Goal: Task Accomplishment & Management: Use online tool/utility

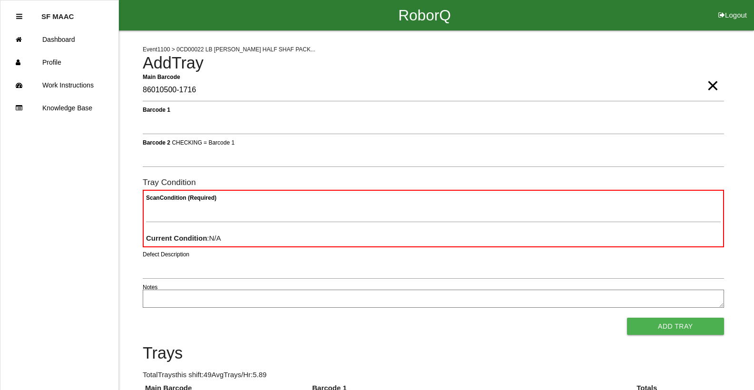
type Barcode "86010500-1716"
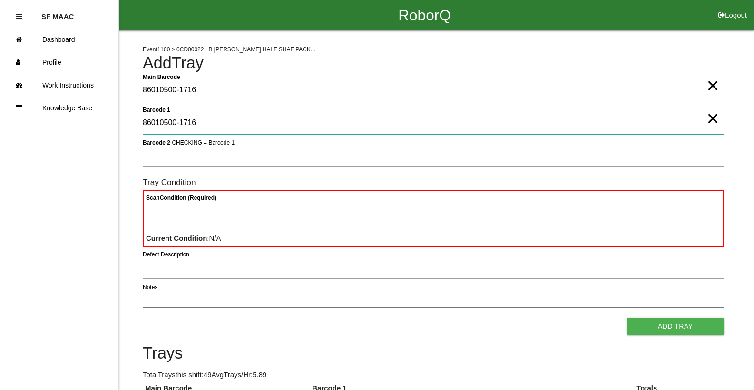
type 1 "86010500-1716"
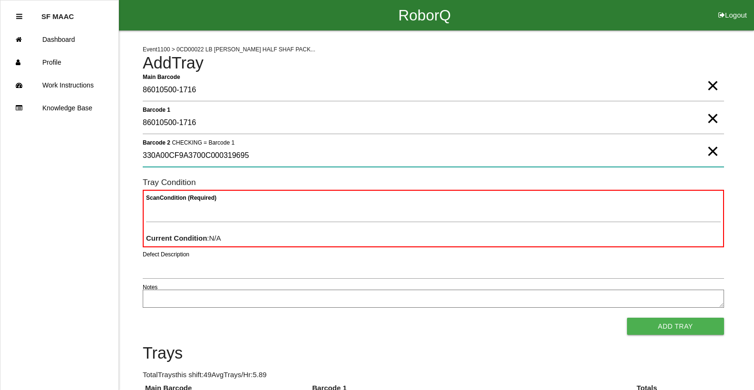
type 2 "330A00CF9A3700C000319695"
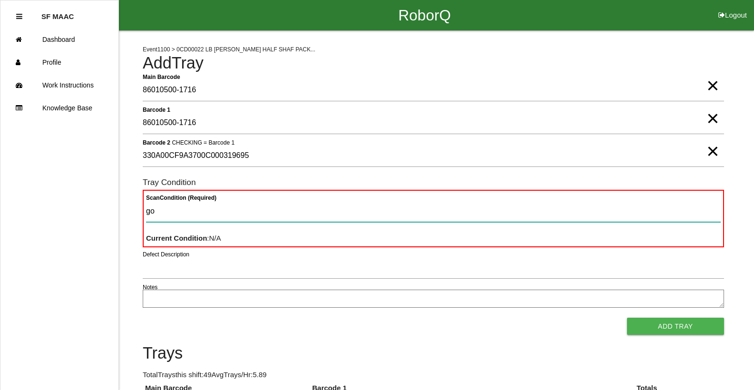
type Condition "goo"
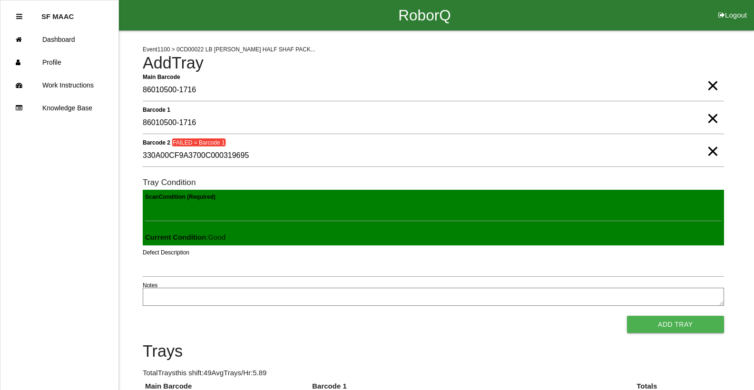
click at [627, 316] on button "Add Tray" at bounding box center [675, 324] width 97 height 17
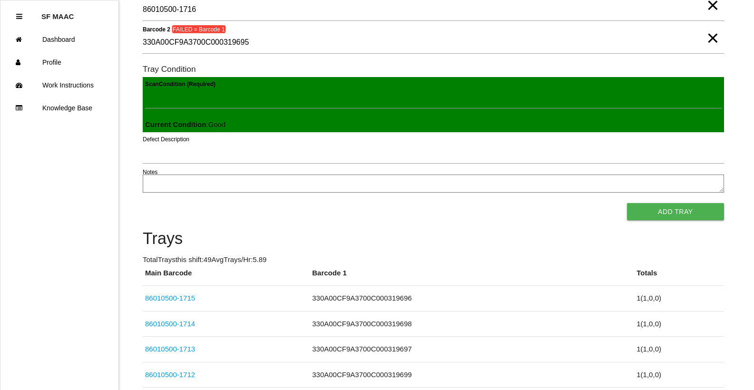
scroll to position [40, 0]
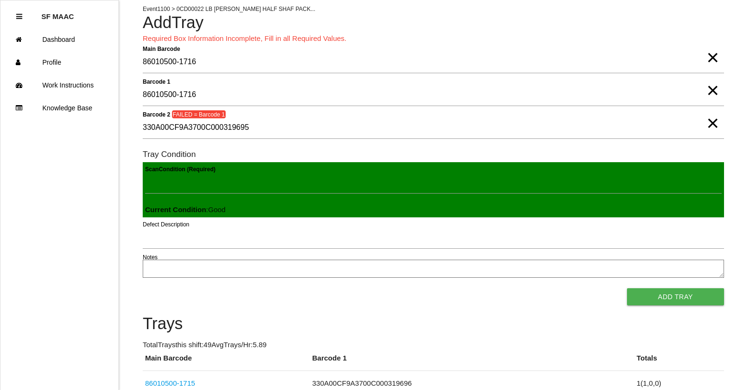
click at [714, 90] on span "×" at bounding box center [712, 80] width 12 height 19
click at [713, 122] on span "×" at bounding box center [712, 113] width 12 height 19
click at [707, 58] on span "×" at bounding box center [712, 48] width 12 height 19
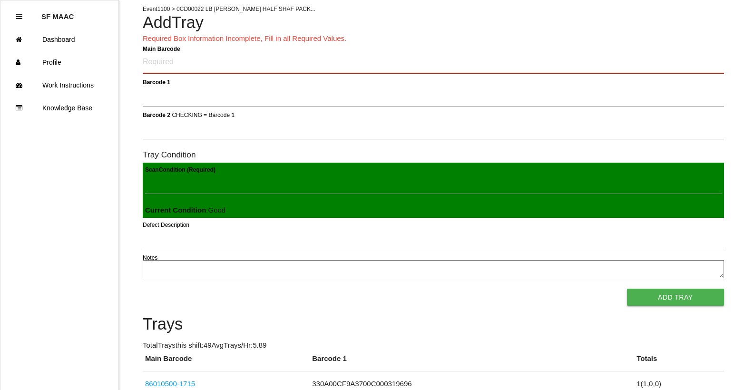
click at [686, 68] on Barcode "Main Barcode" at bounding box center [433, 62] width 581 height 22
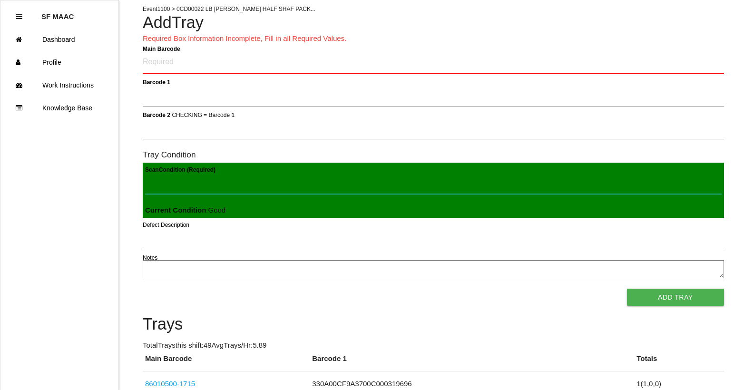
click at [648, 185] on Condition "Scan Condition (Required)" at bounding box center [433, 183] width 576 height 22
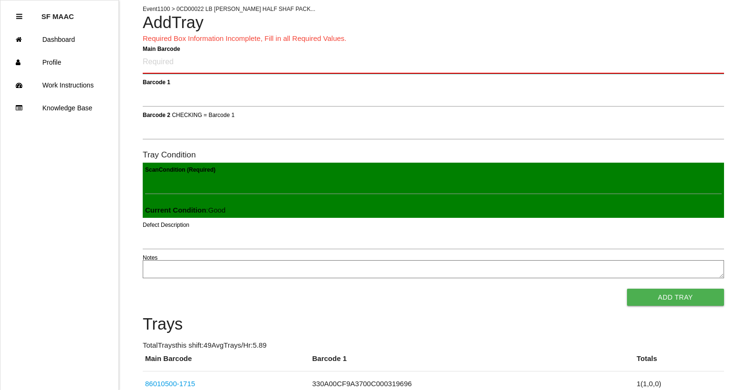
click at [507, 70] on Barcode "Main Barcode" at bounding box center [433, 62] width 581 height 22
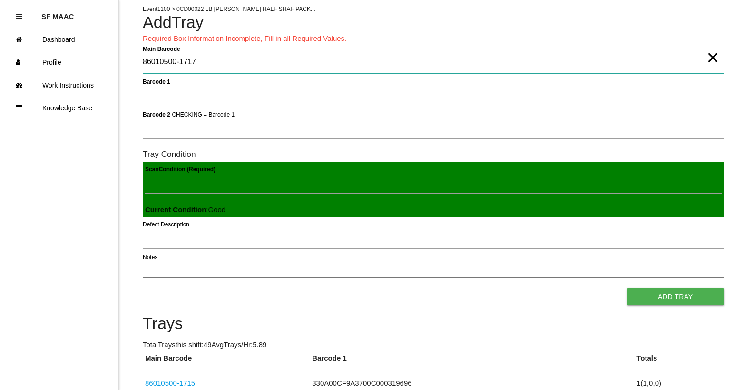
type Barcode "86010500-1717"
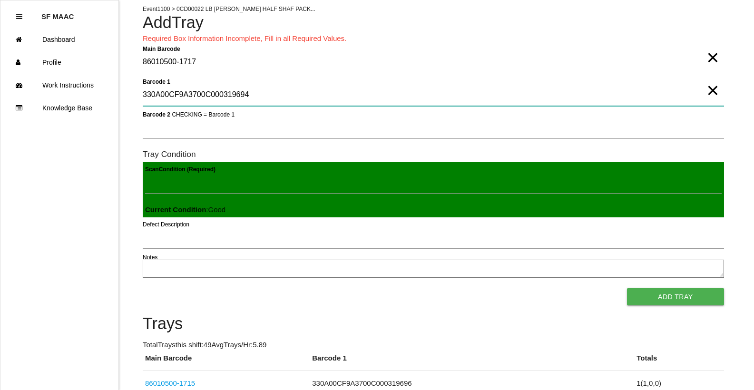
type 1 "330A00CF9A3700C000319694"
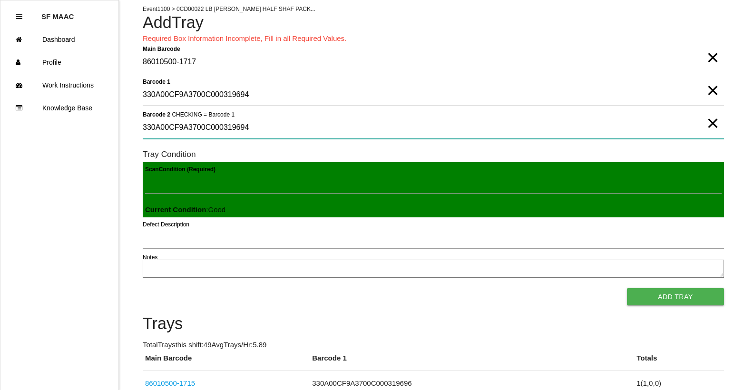
type 2 "330A00CF9A3700C000319694"
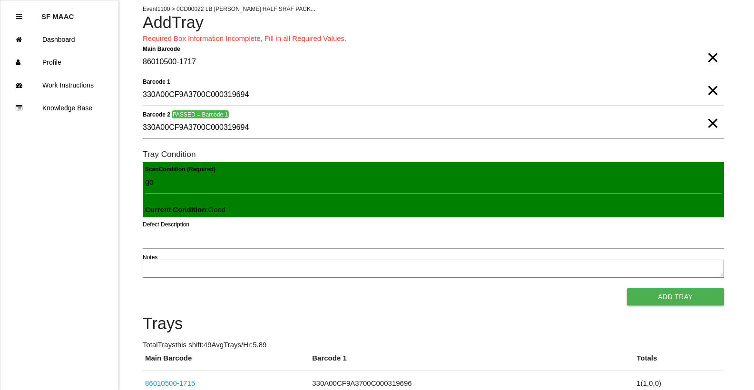
type Condition "goo"
click at [627, 288] on button "Add Tray" at bounding box center [675, 296] width 97 height 17
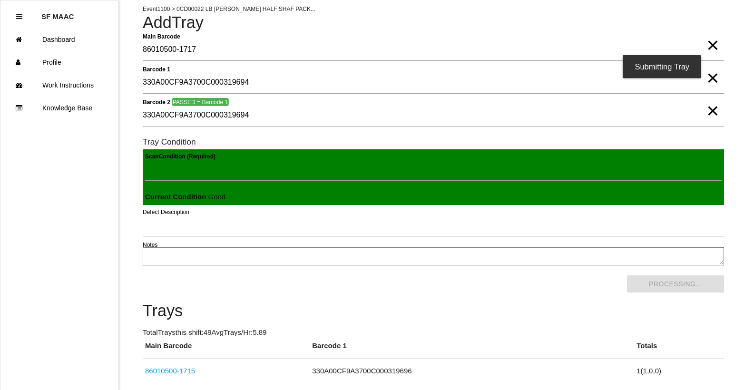
scroll to position [0, 0]
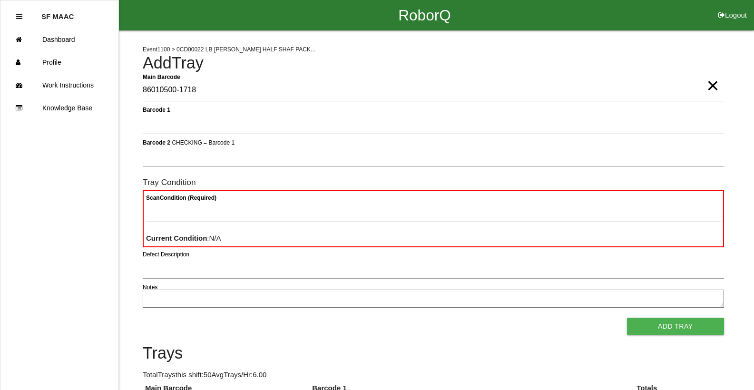
type Barcode "86010500-1718"
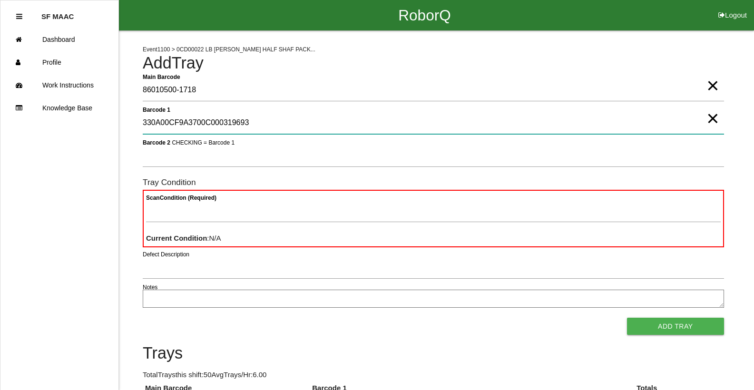
type 1 "330A00CF9A3700C000319693"
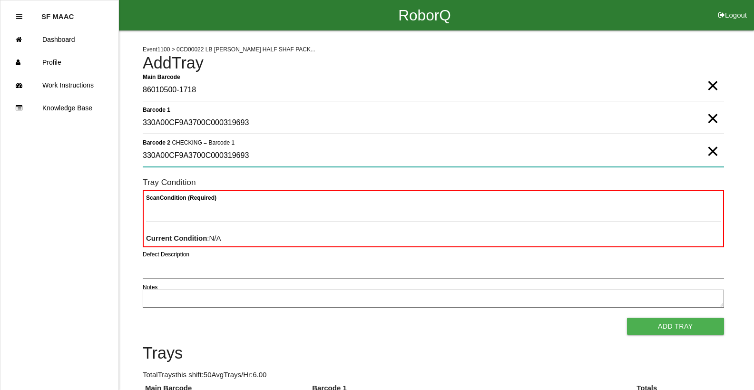
type 2 "330A00CF9A3700C000319693"
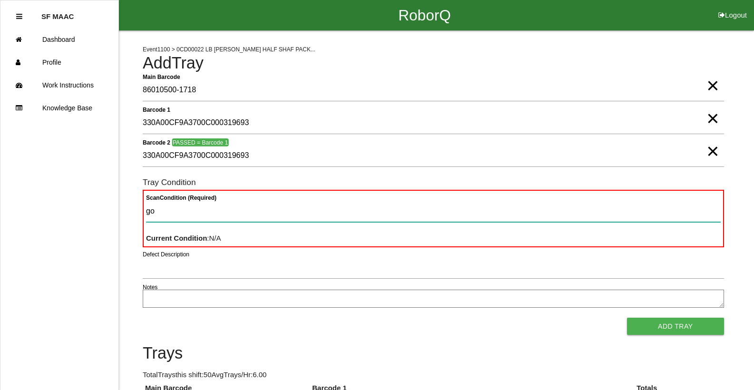
type Condition "goo"
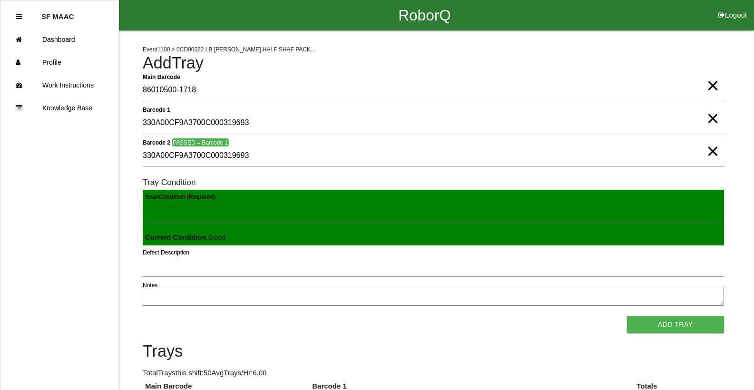
click at [627, 316] on button "Add Tray" at bounding box center [675, 324] width 97 height 17
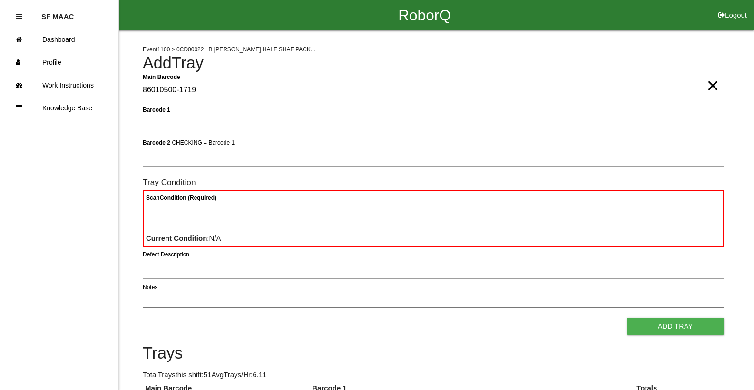
type Barcode "86010500-1719"
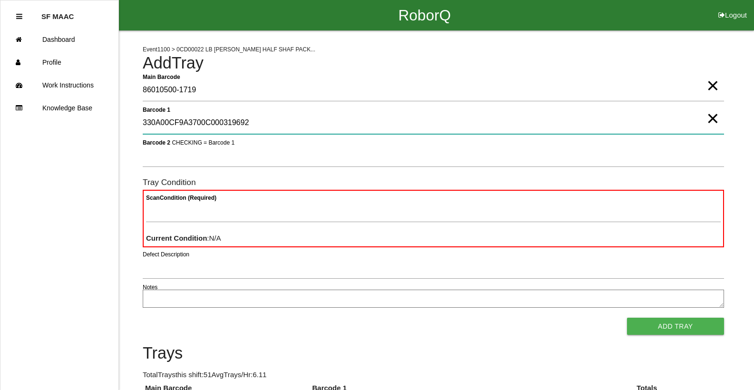
type 1 "330A00CF9A3700C000319692"
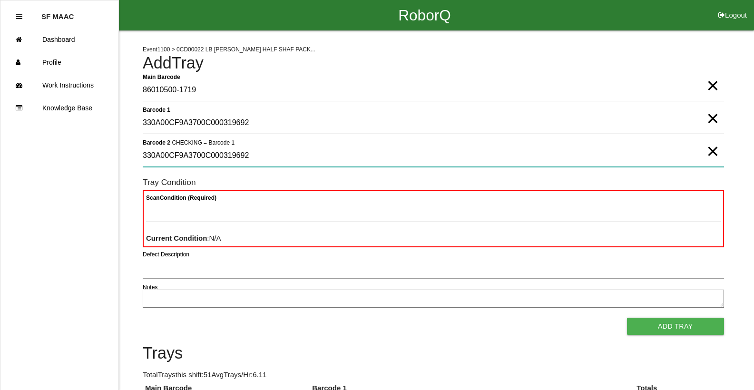
type 2 "330A00CF9A3700C000319692"
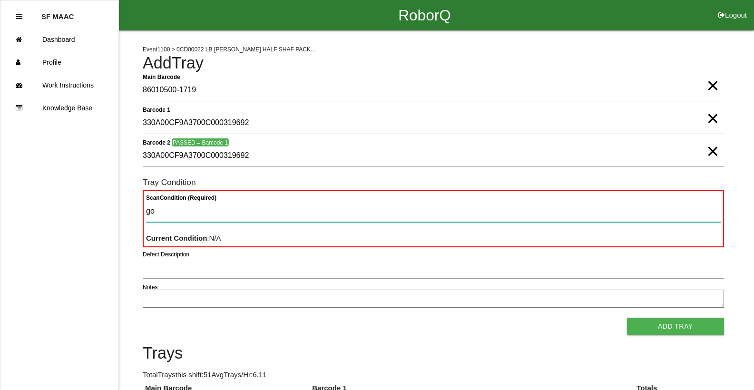
type Condition "goo"
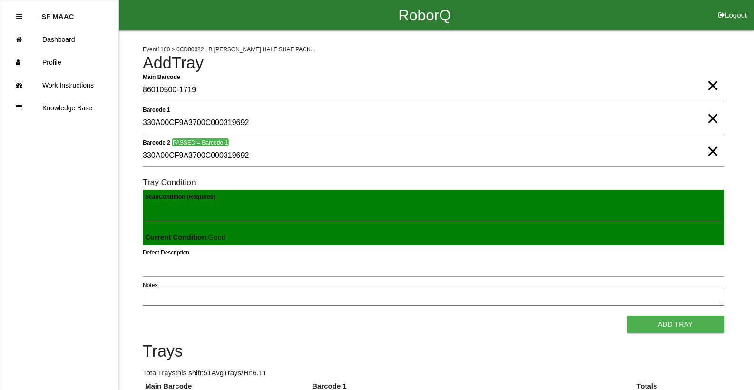
click at [627, 316] on button "Add Tray" at bounding box center [675, 324] width 97 height 17
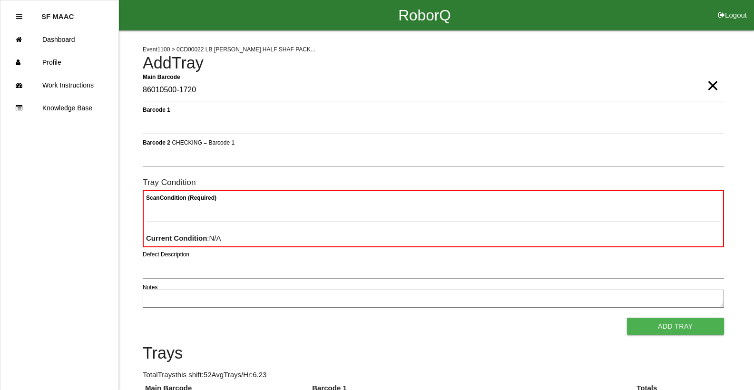
type Barcode "86010500-1720"
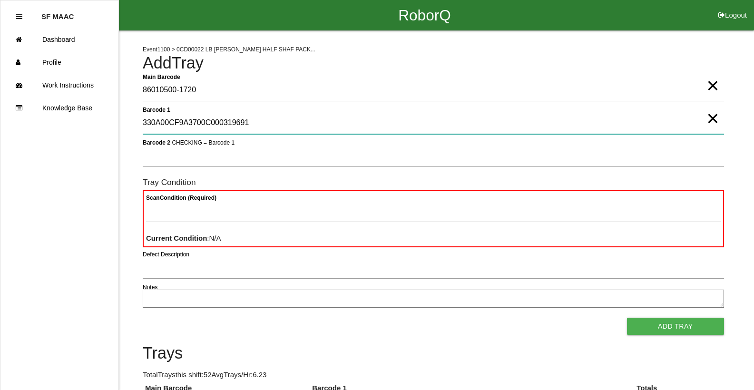
type 1 "330A00CF9A3700C000319691"
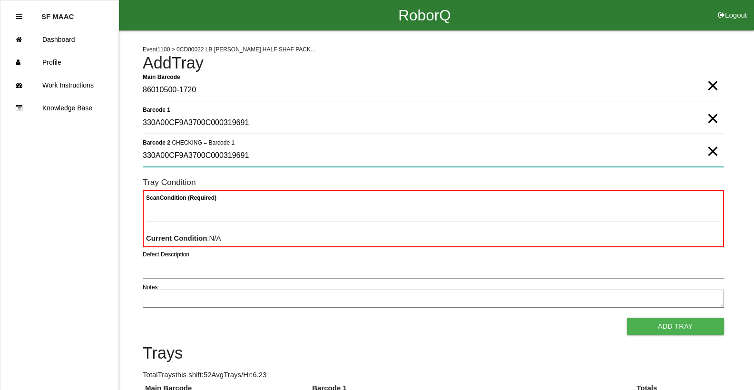
type 2 "330A00CF9A3700C000319691"
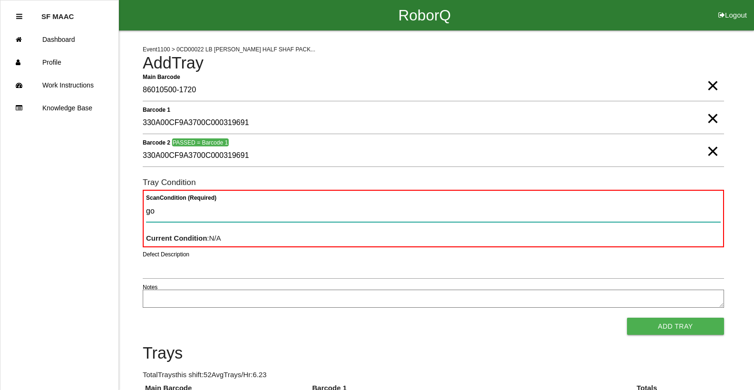
type Condition "goo"
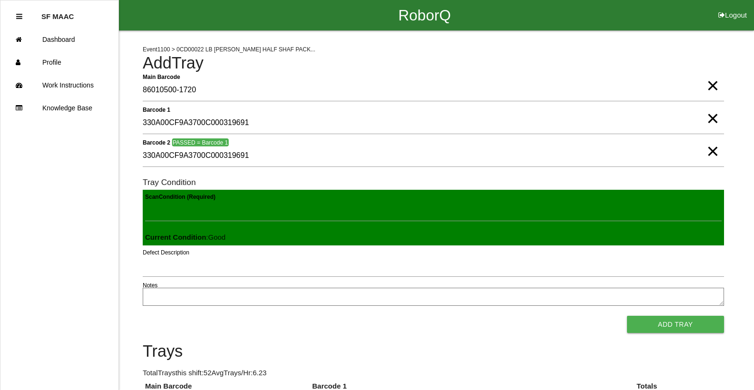
click button "Add Tray" at bounding box center [675, 324] width 97 height 17
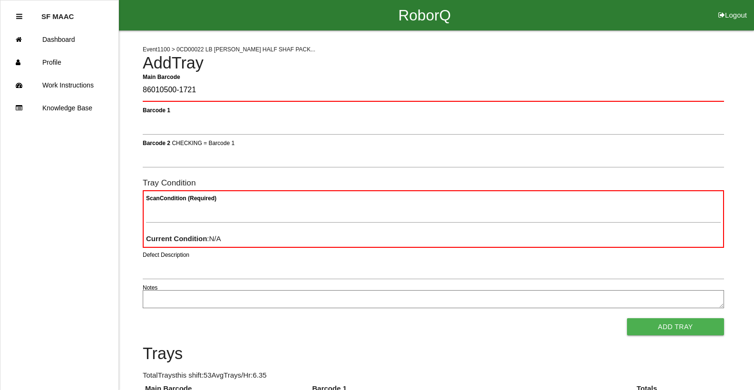
type Barcode "86010500-1721"
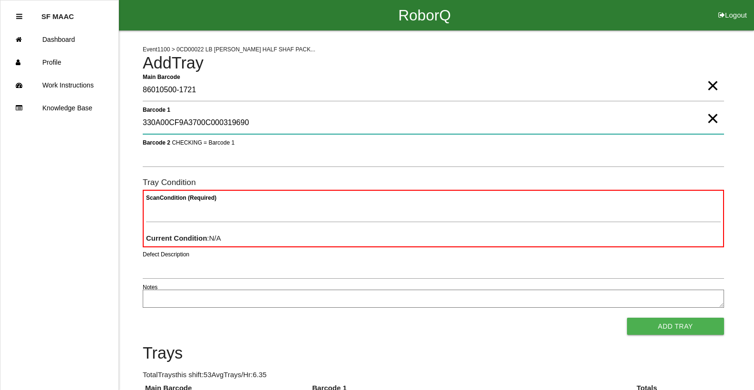
type 1 "330A00CF9A3700C000319690"
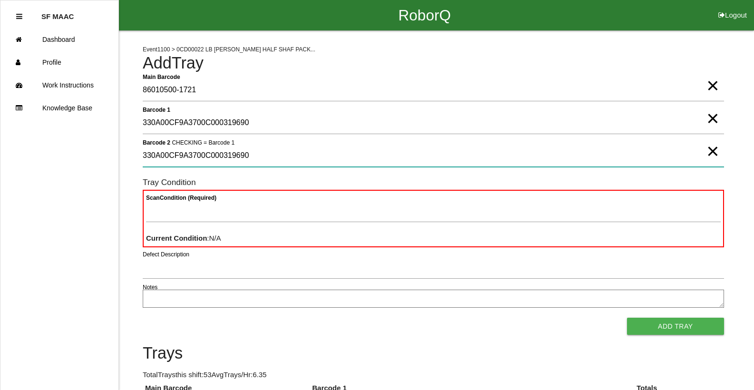
type 2 "330A00CF9A3700C000319690"
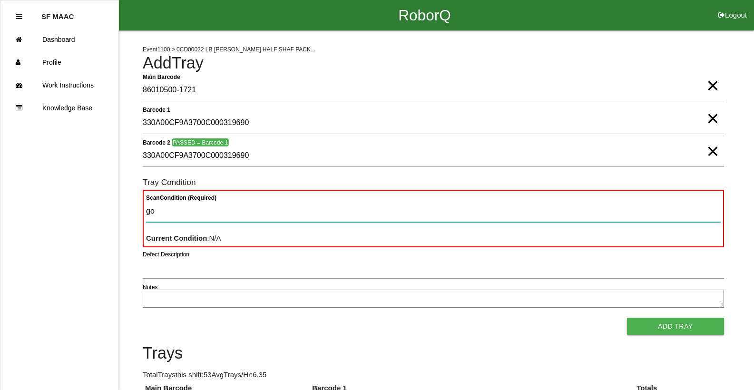
type Condition "goo"
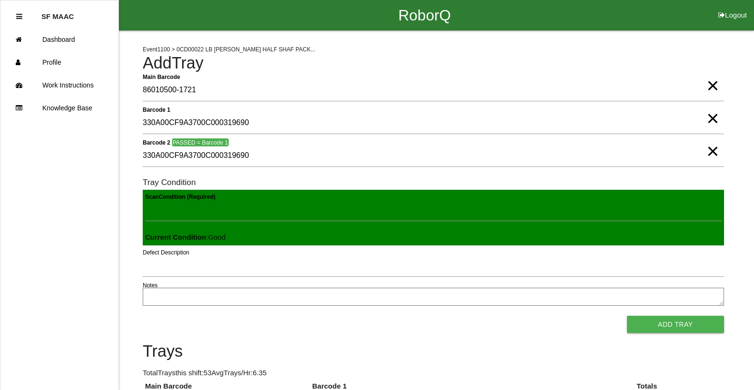
click at [627, 316] on button "Add Tray" at bounding box center [675, 324] width 97 height 17
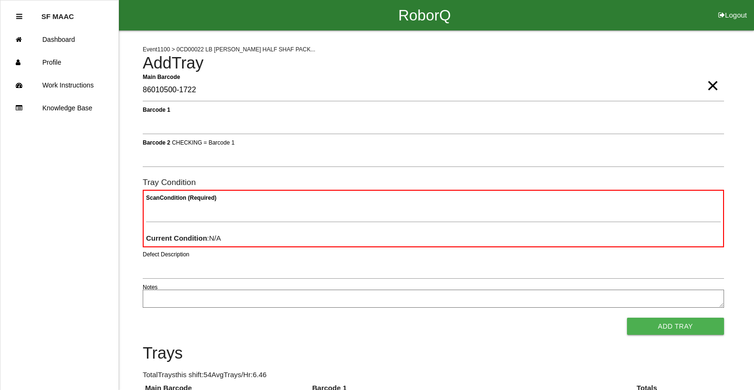
type Barcode "86010500-1722"
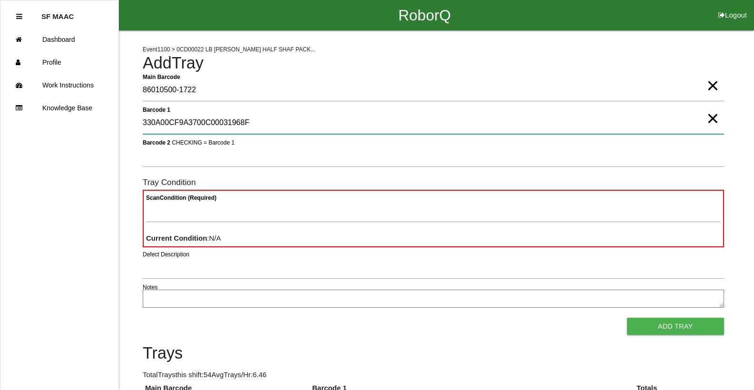
type 1 "330A00CF9A3700C00031968F"
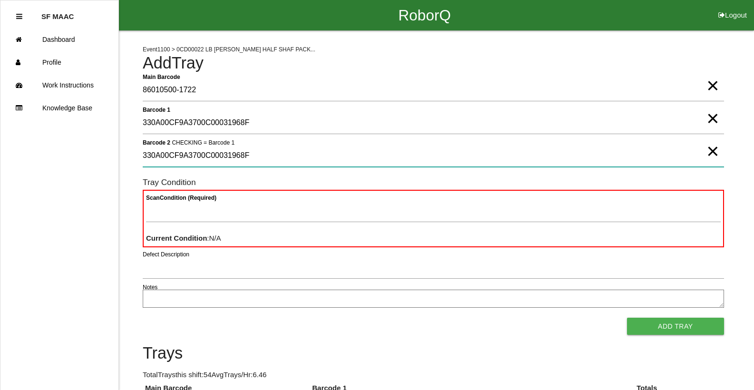
type 2 "330A00CF9A3700C00031968F"
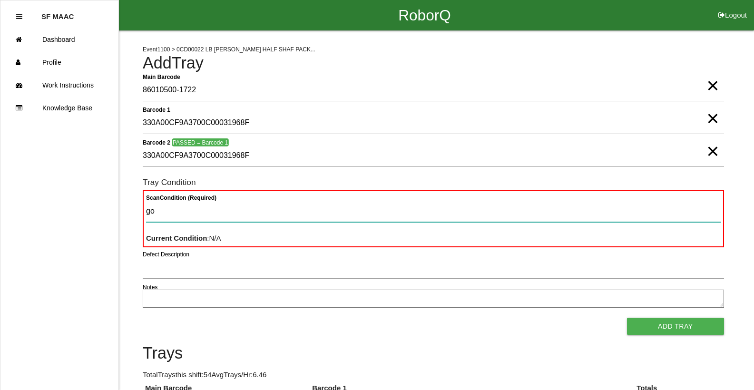
type Condition "goo"
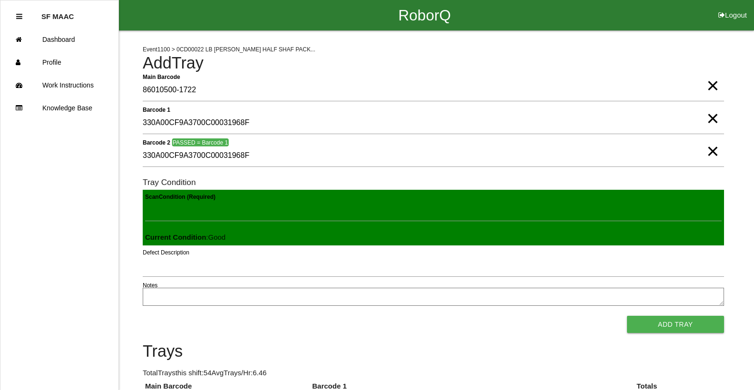
click at [627, 316] on button "Add Tray" at bounding box center [675, 324] width 97 height 17
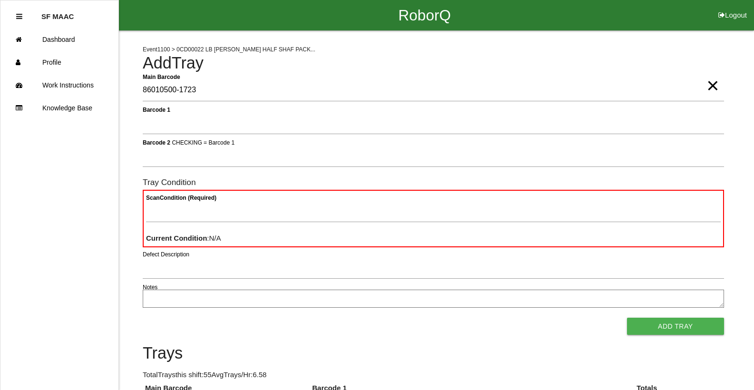
type Barcode "86010500-1723"
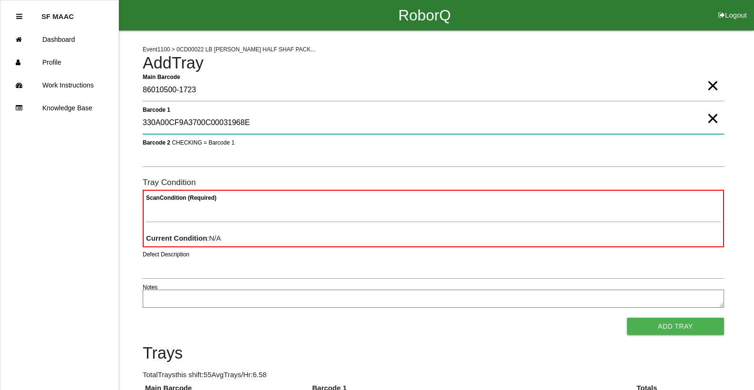
type 1 "330A00CF9A3700C00031968E"
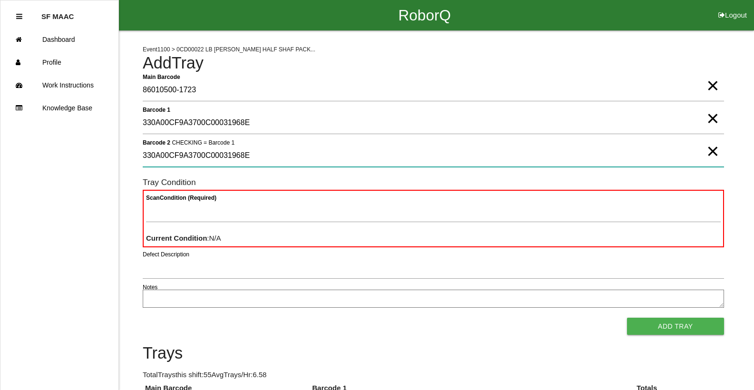
type 2 "330A00CF9A3700C00031968E"
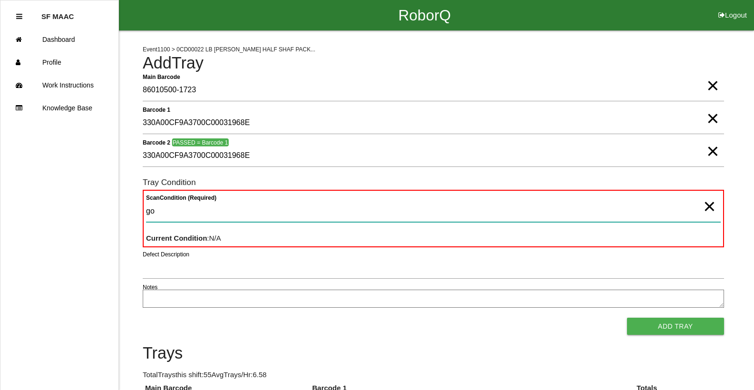
type Condition "goo"
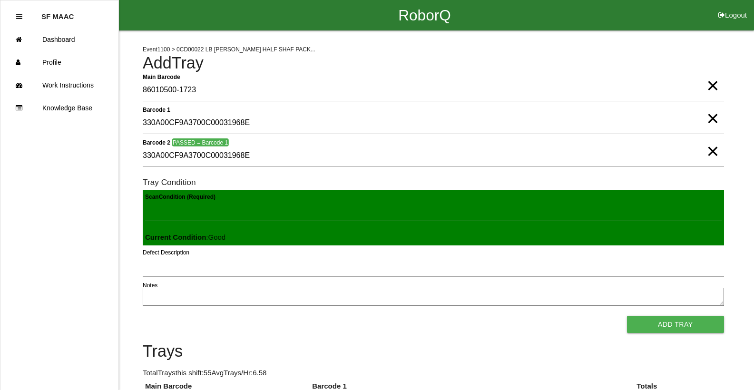
click button "Add Tray" at bounding box center [675, 324] width 97 height 17
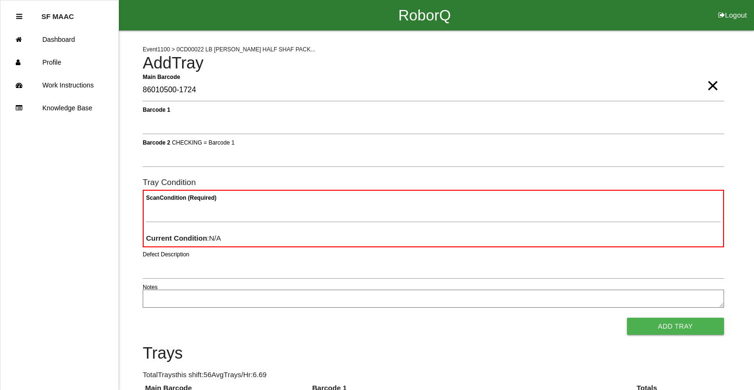
type Barcode "86010500-1724"
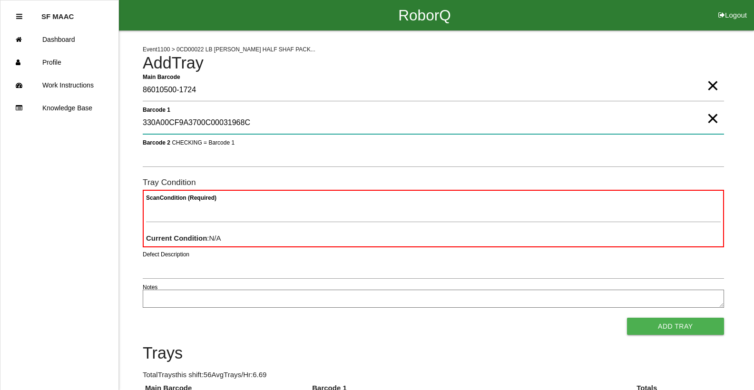
type 1 "330A00CF9A3700C00031968C"
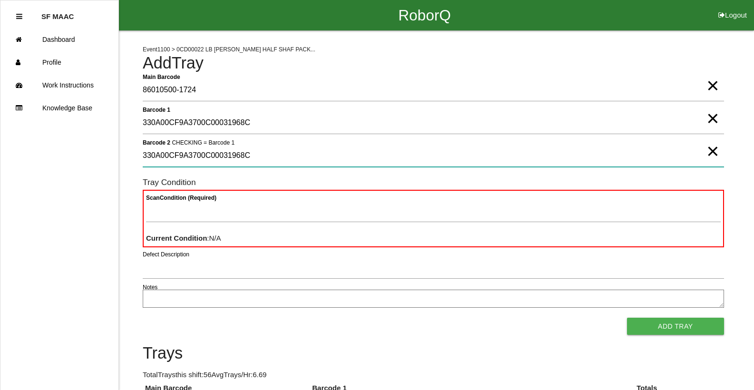
type 2 "330A00CF9A3700C00031968C"
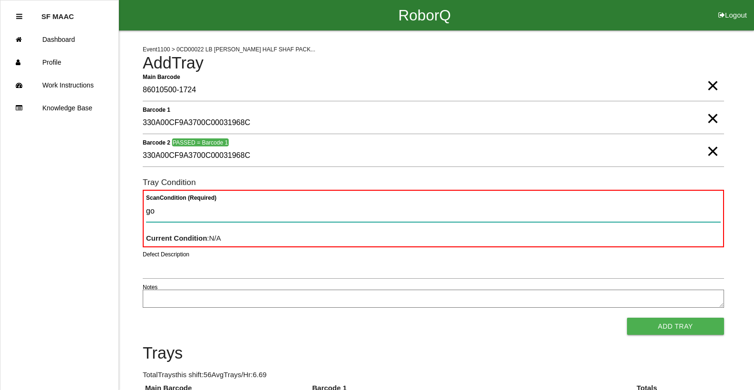
type Condition "goo"
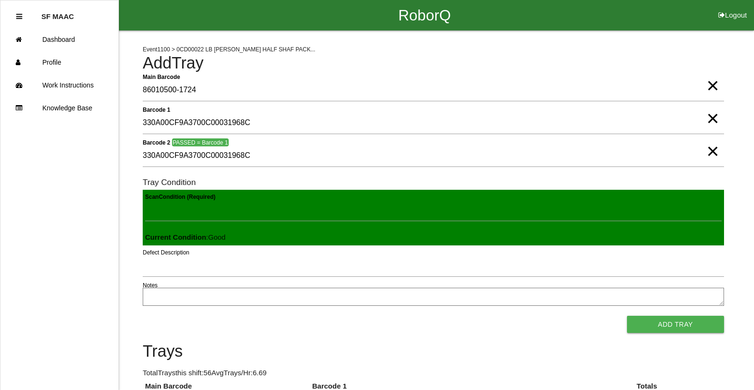
click at [627, 316] on button "Add Tray" at bounding box center [675, 324] width 97 height 17
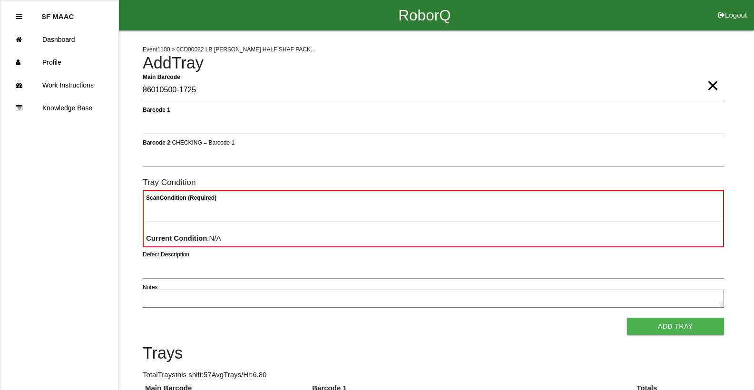
type Barcode "86010500-1725"
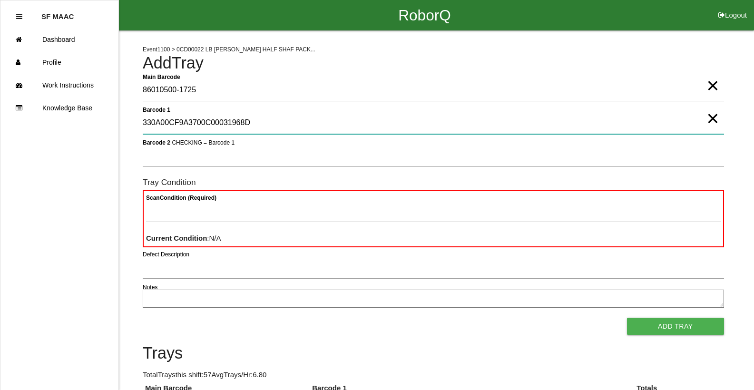
type 1 "330A00CF9A3700C00031968D"
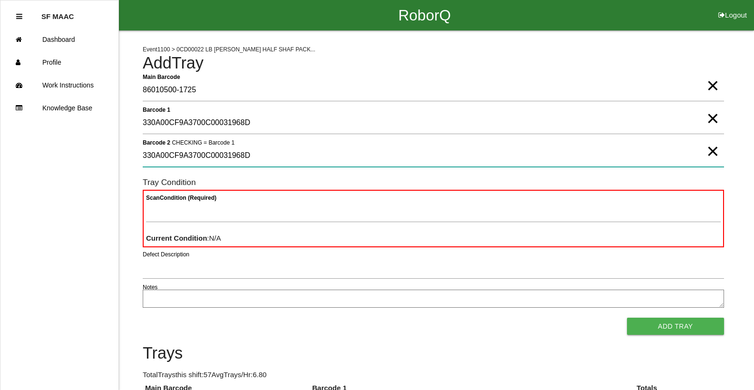
type 2 "330A00CF9A3700C00031968D"
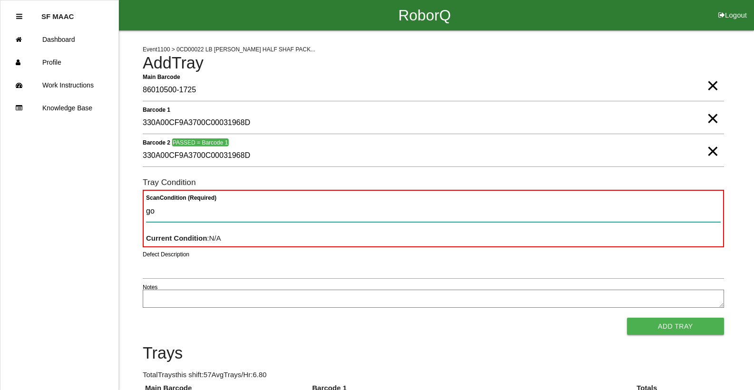
type Condition "goo"
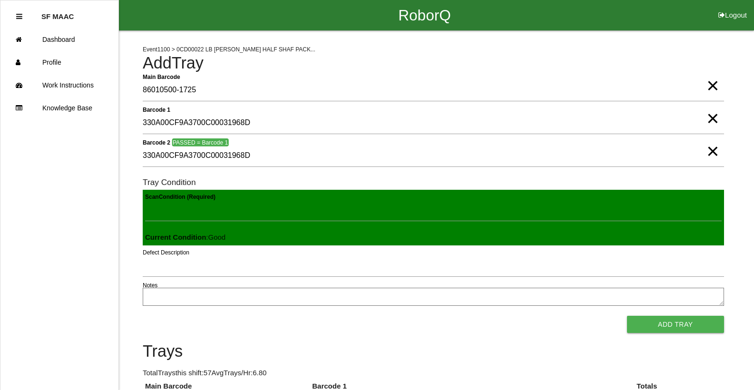
click at [627, 316] on button "Add Tray" at bounding box center [675, 324] width 97 height 17
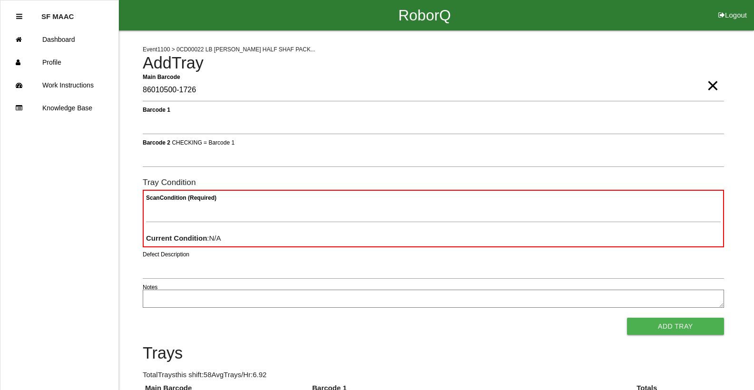
type Barcode "86010500-1726"
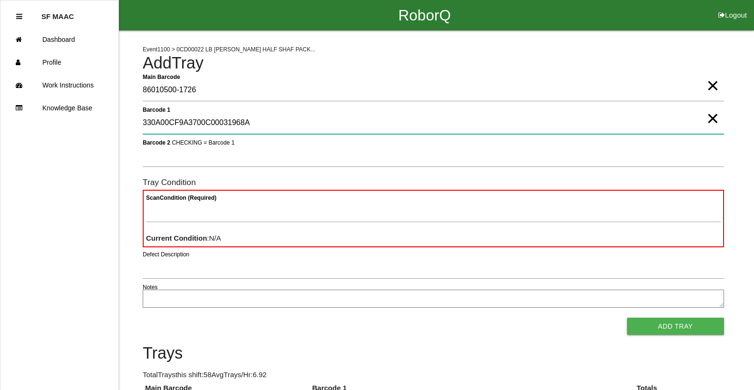
type 1 "330A00CF9A3700C00031968A"
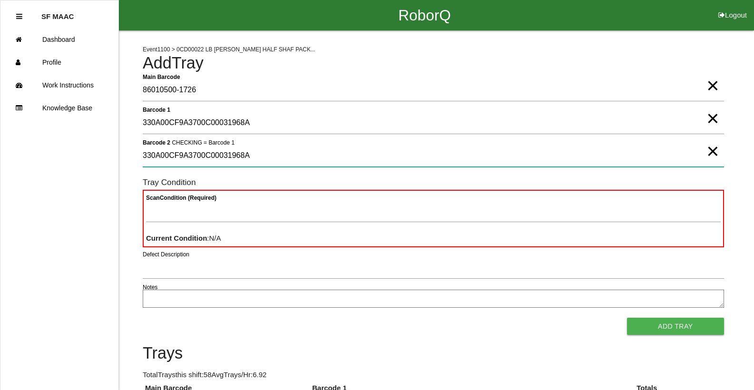
type 2 "330A00CF9A3700C00031968A"
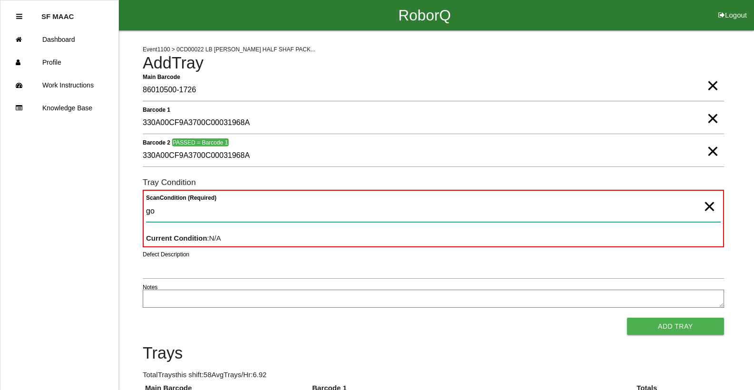
type Condition "goo"
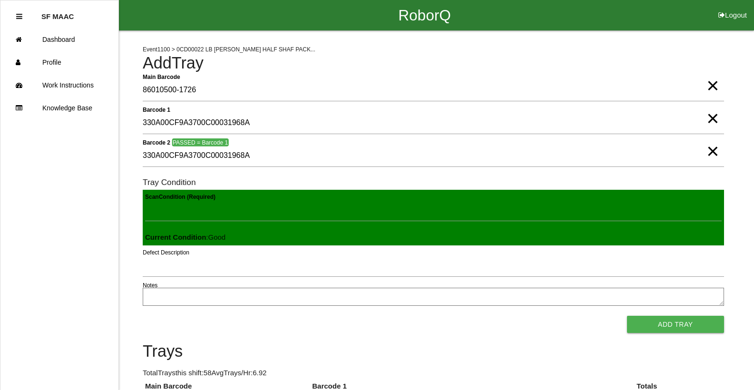
click at [627, 316] on button "Add Tray" at bounding box center [675, 324] width 97 height 17
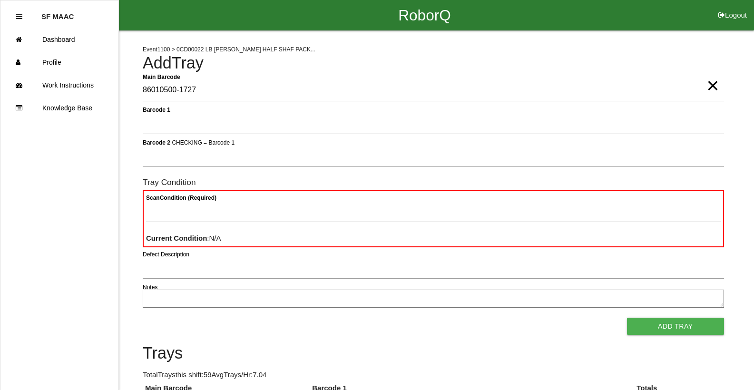
type Barcode "86010500-1727"
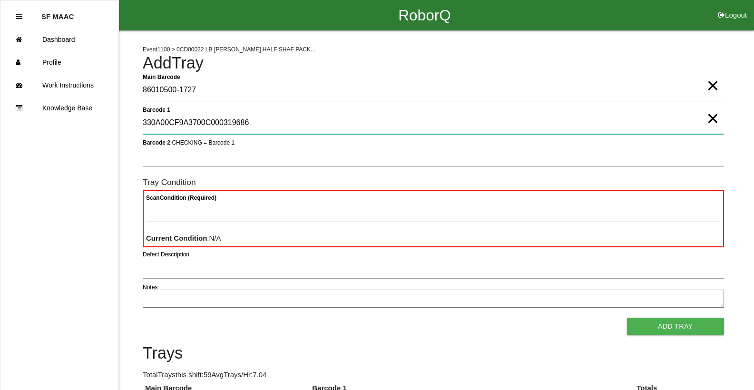
type 1 "330A00CF9A3700C000319686"
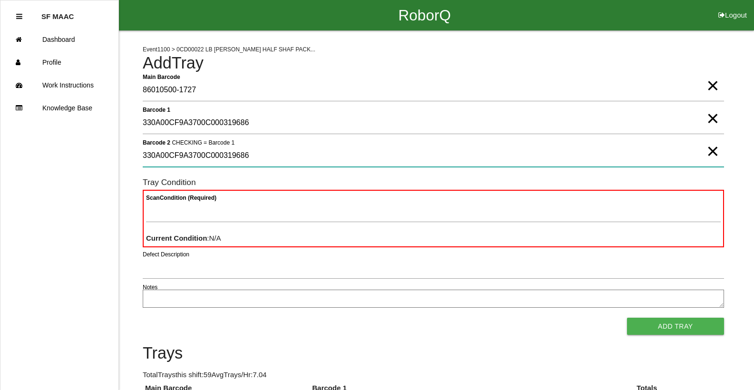
type 2 "330A00CF9A3700C000319686"
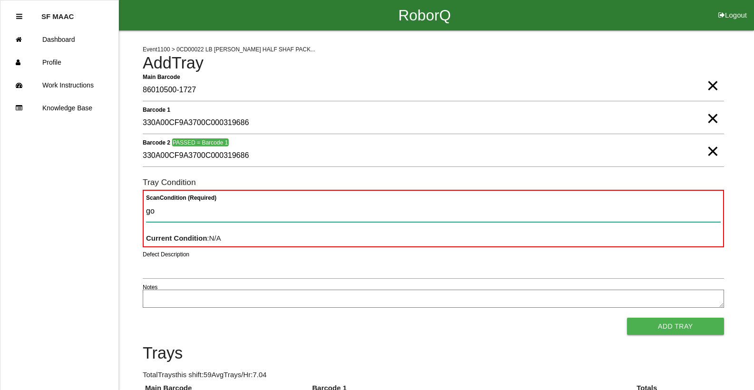
type Condition "goo"
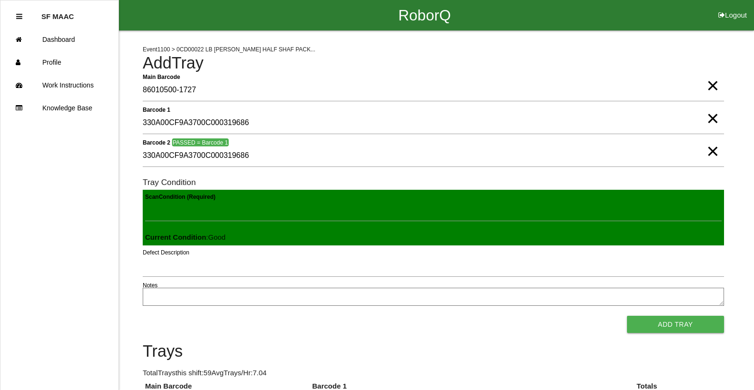
click at [627, 316] on button "Add Tray" at bounding box center [675, 324] width 97 height 17
